Goal: Navigation & Orientation: Go to known website

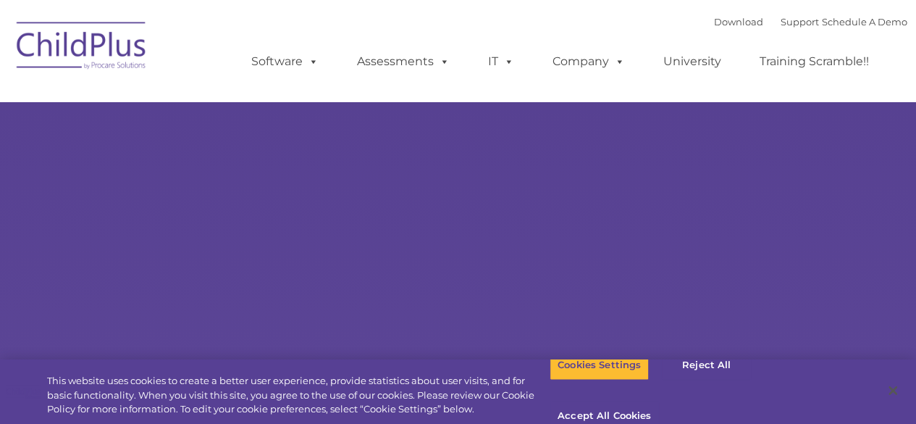
select select "MEDIUM"
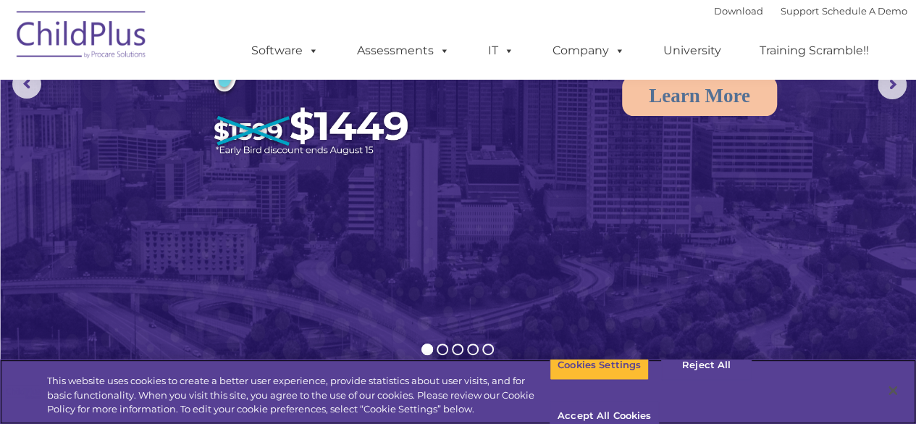
scroll to position [200, 0]
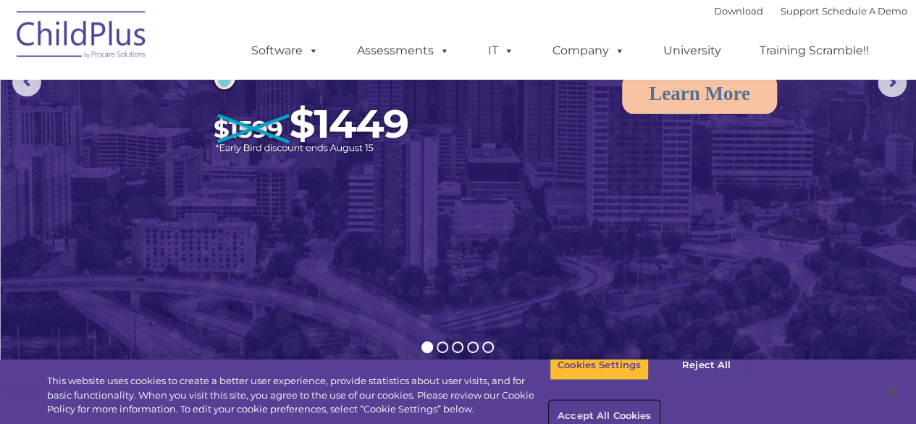
click at [659, 401] on button "Accept All Cookies" at bounding box center [604, 416] width 109 height 30
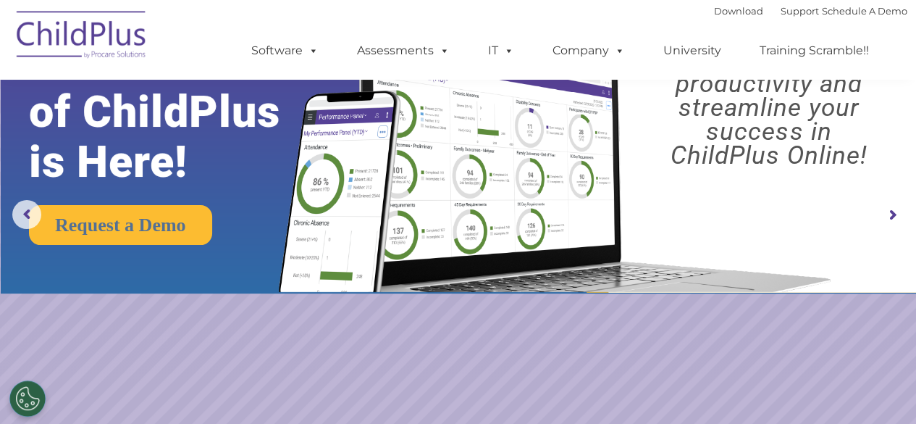
scroll to position [0, 0]
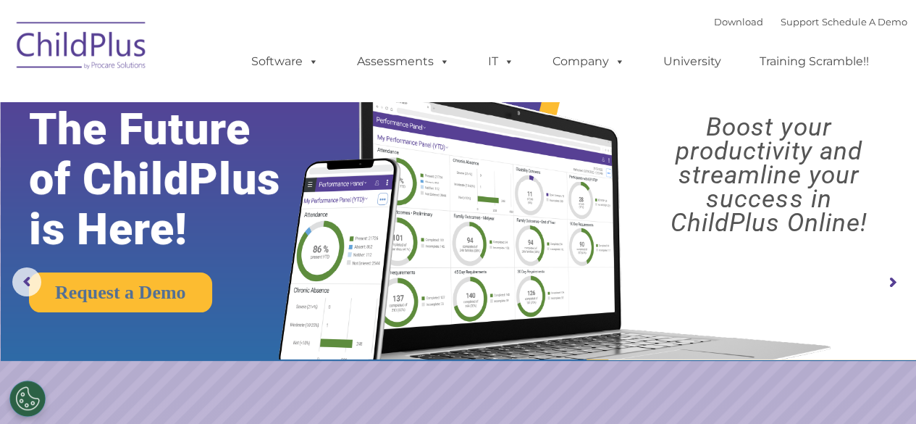
click at [59, 38] on img at bounding box center [81, 48] width 145 height 72
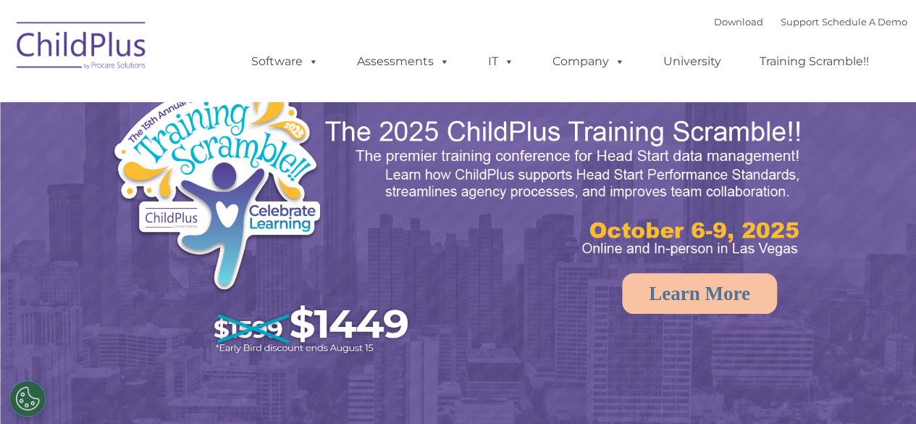
select select "MEDIUM"
